Goal: Information Seeking & Learning: Learn about a topic

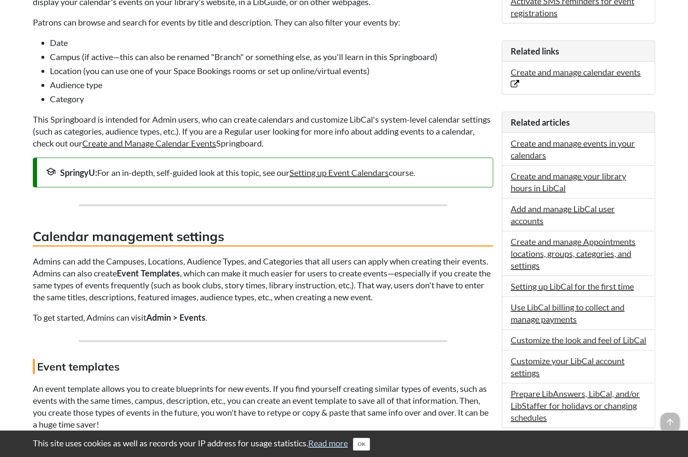
scroll to position [85, 0]
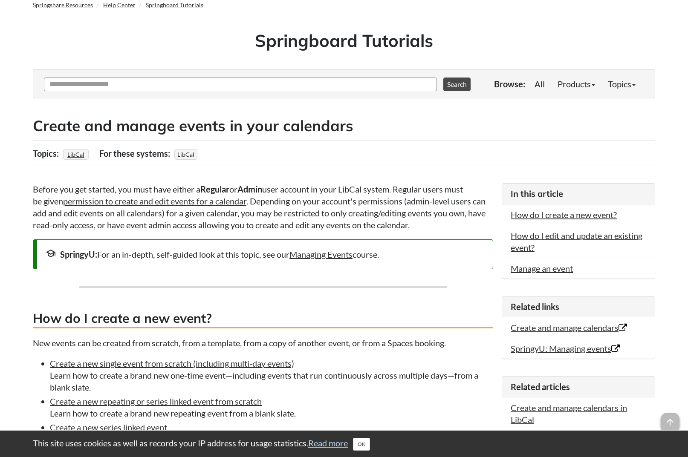
scroll to position [170, 0]
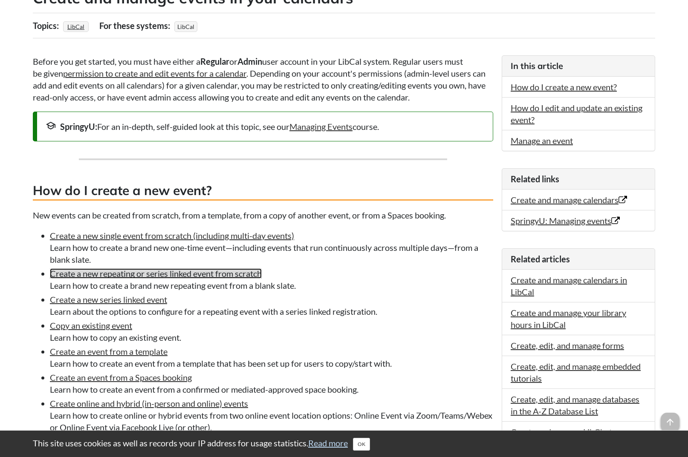
click at [193, 272] on link "Create a new repeating or series linked event from scratch" at bounding box center [156, 273] width 212 height 10
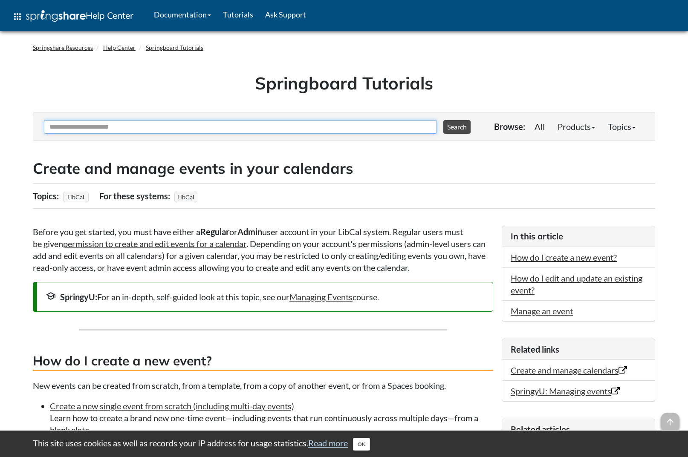
click at [128, 121] on input "Ask Another Question" at bounding box center [240, 127] width 393 height 14
type input "**********"
click at [443, 120] on button "Search" at bounding box center [456, 127] width 27 height 14
